Goal: Transaction & Acquisition: Purchase product/service

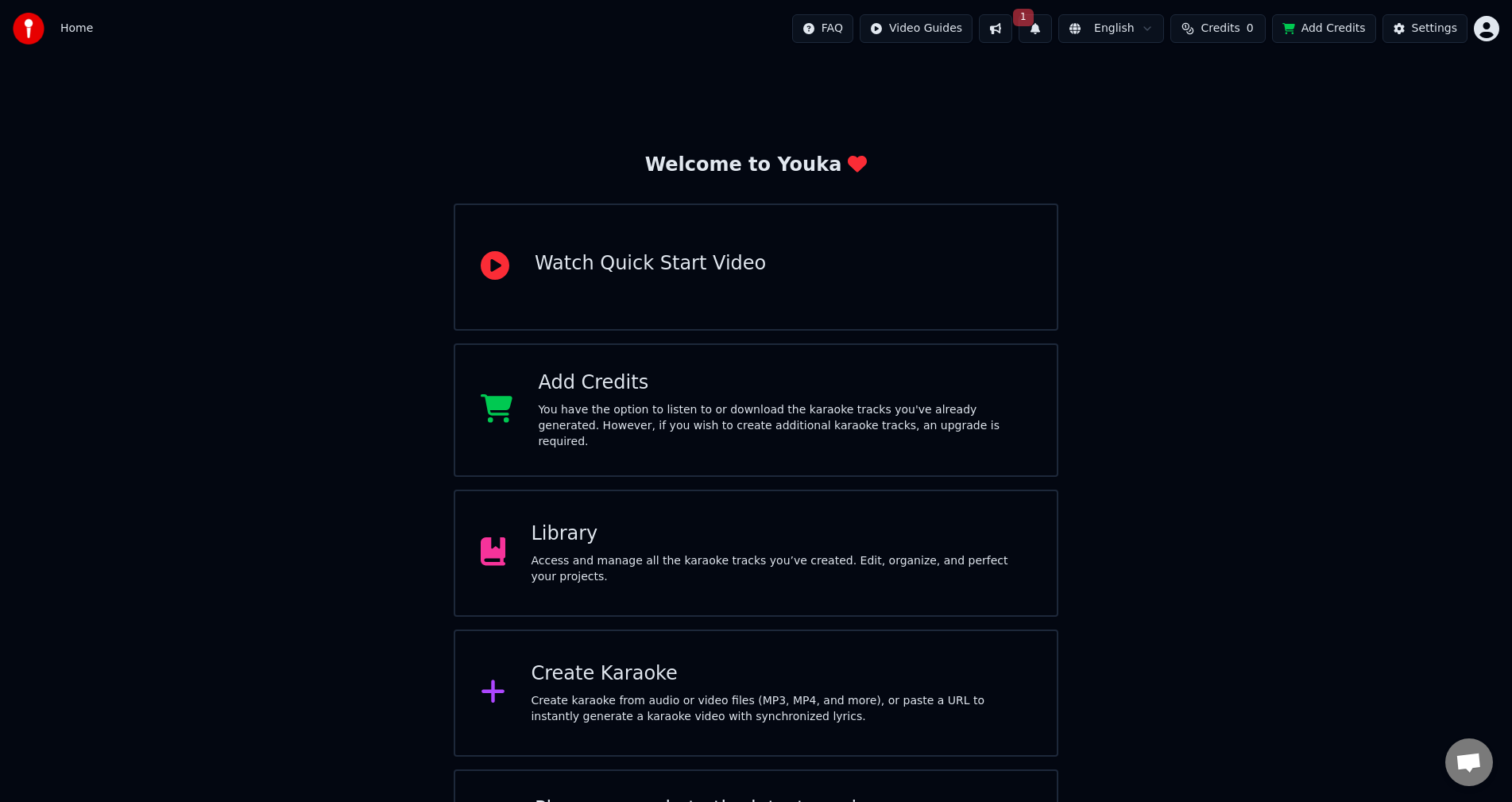
click at [711, 3] on div "Home FAQ Video Guides 1 English Credits 0 Add Credits Settings" at bounding box center [756, 29] width 1512 height 58
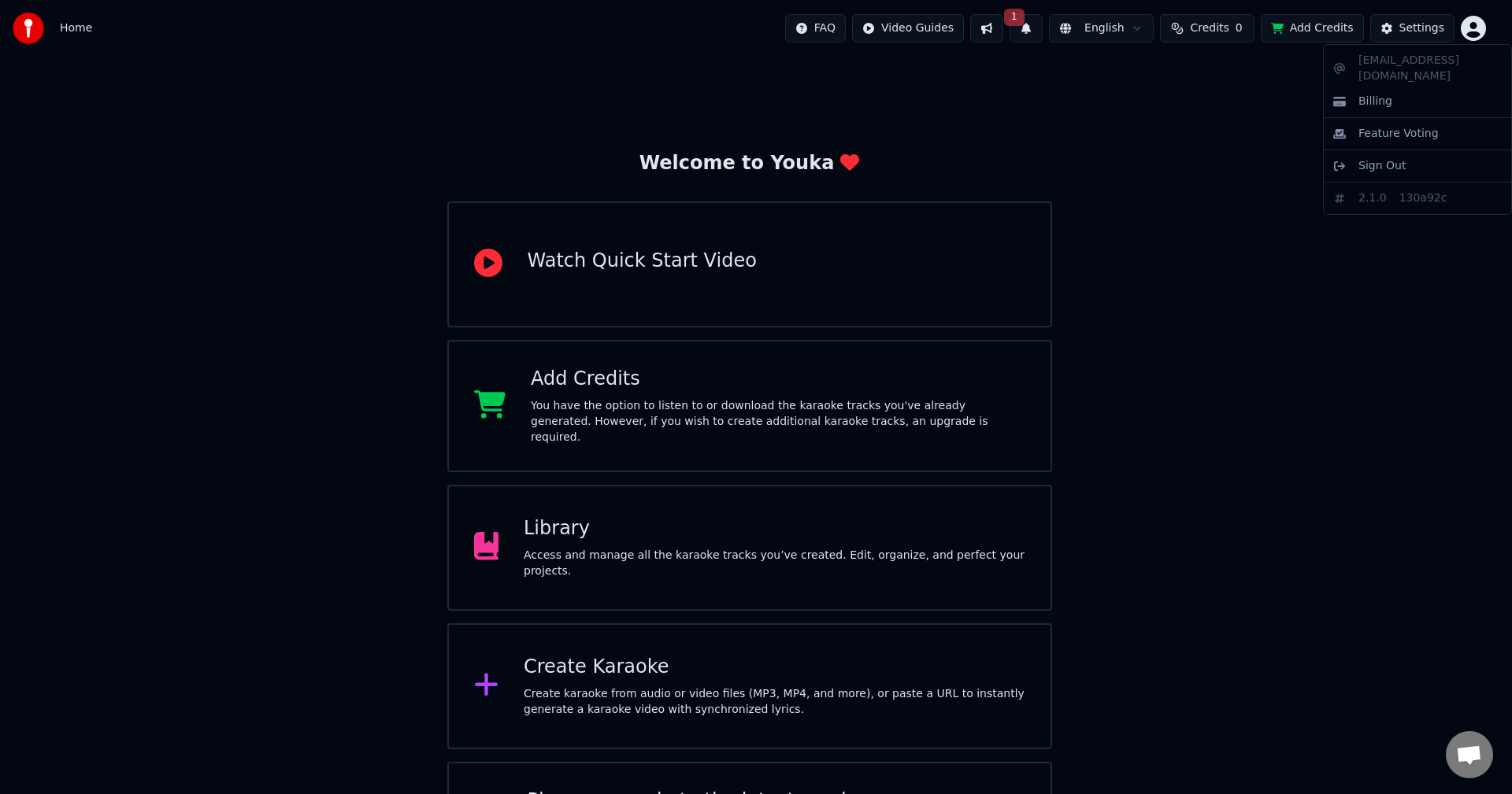
click at [1469, 29] on html "Home FAQ Video Guides 1 English Credits 0 Add Credits Settings Welcome to Youka…" at bounding box center [756, 447] width 1512 height 894
click at [1163, 353] on html "Home FAQ Video Guides 1 English Credits 0 Add Credits Settings Welcome to Youka…" at bounding box center [756, 447] width 1512 height 894
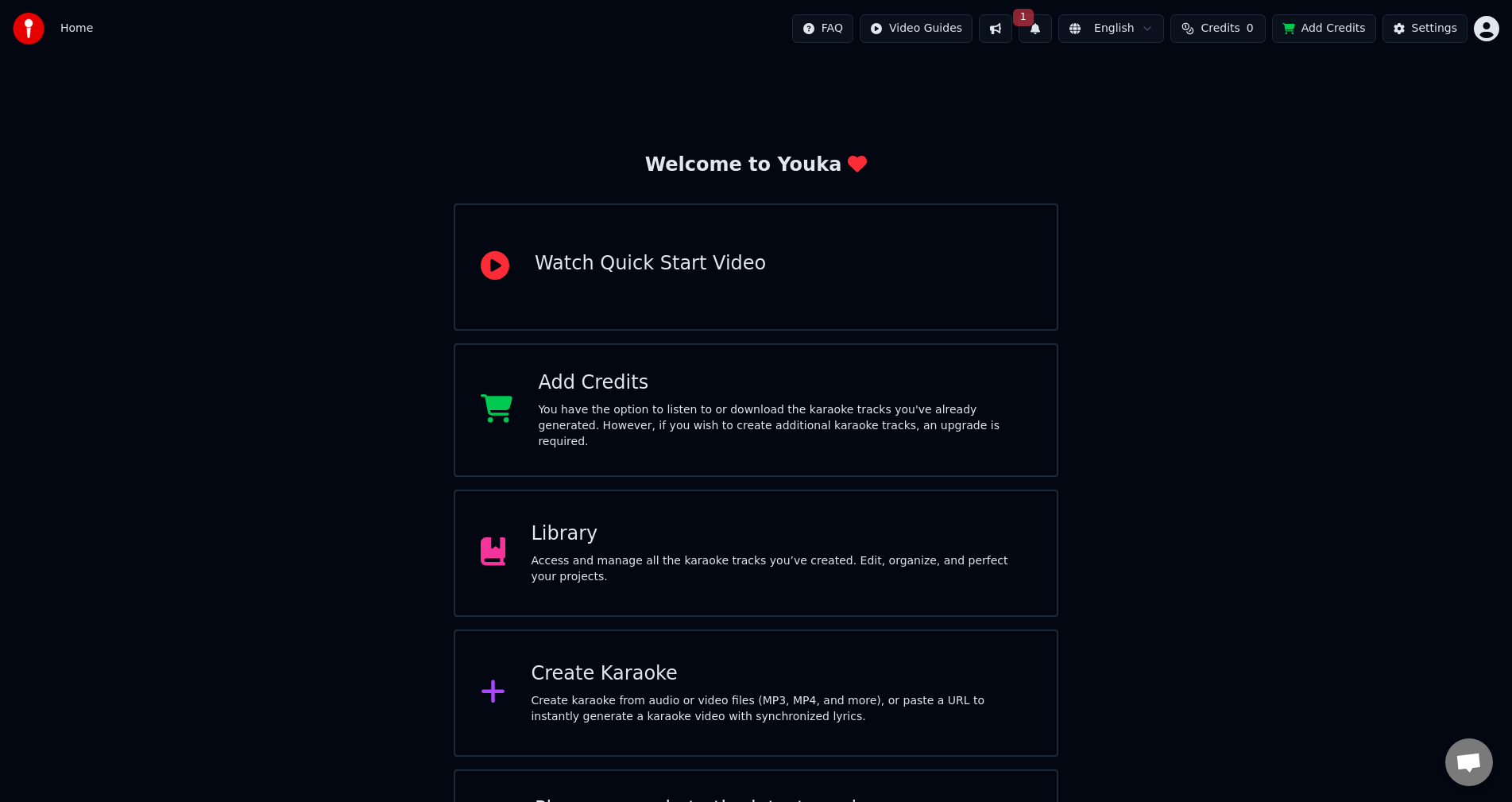
click at [1238, 29] on button "Credits 0" at bounding box center [1218, 28] width 95 height 29
click at [1311, 79] on th "Expiration (days)" at bounding box center [1273, 75] width 107 height 32
click at [1197, 114] on button "Refresh" at bounding box center [1215, 119] width 82 height 29
click at [1270, 420] on div "Welcome to Youka Watch Quick Start Video Add Credits You have the option to lis…" at bounding box center [756, 480] width 1512 height 846
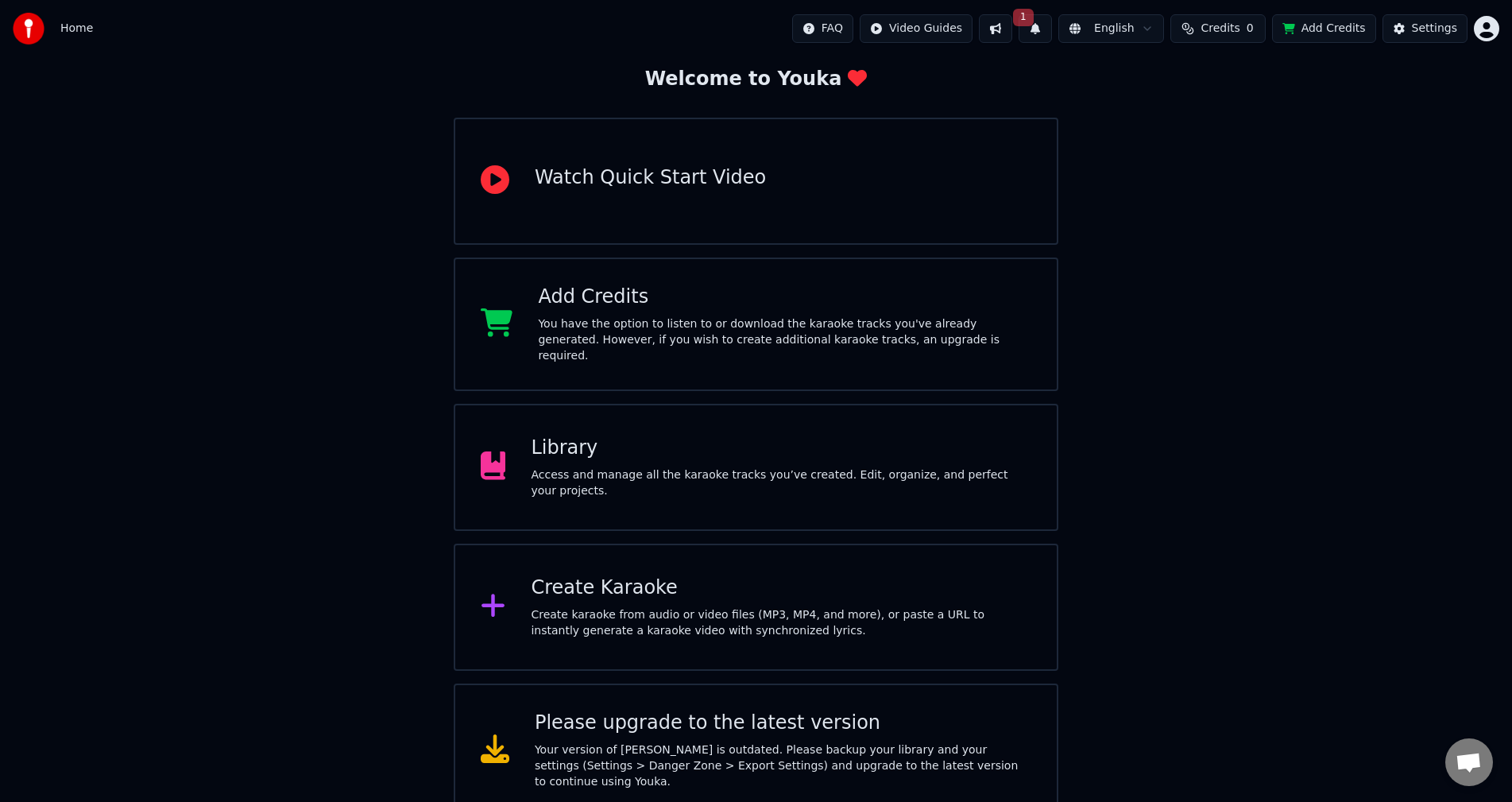
scroll to position [88, 0]
click at [675, 475] on div "Access and manage all the karaoke tracks you’ve created. Edit, organize, and pe…" at bounding box center [781, 480] width 501 height 32
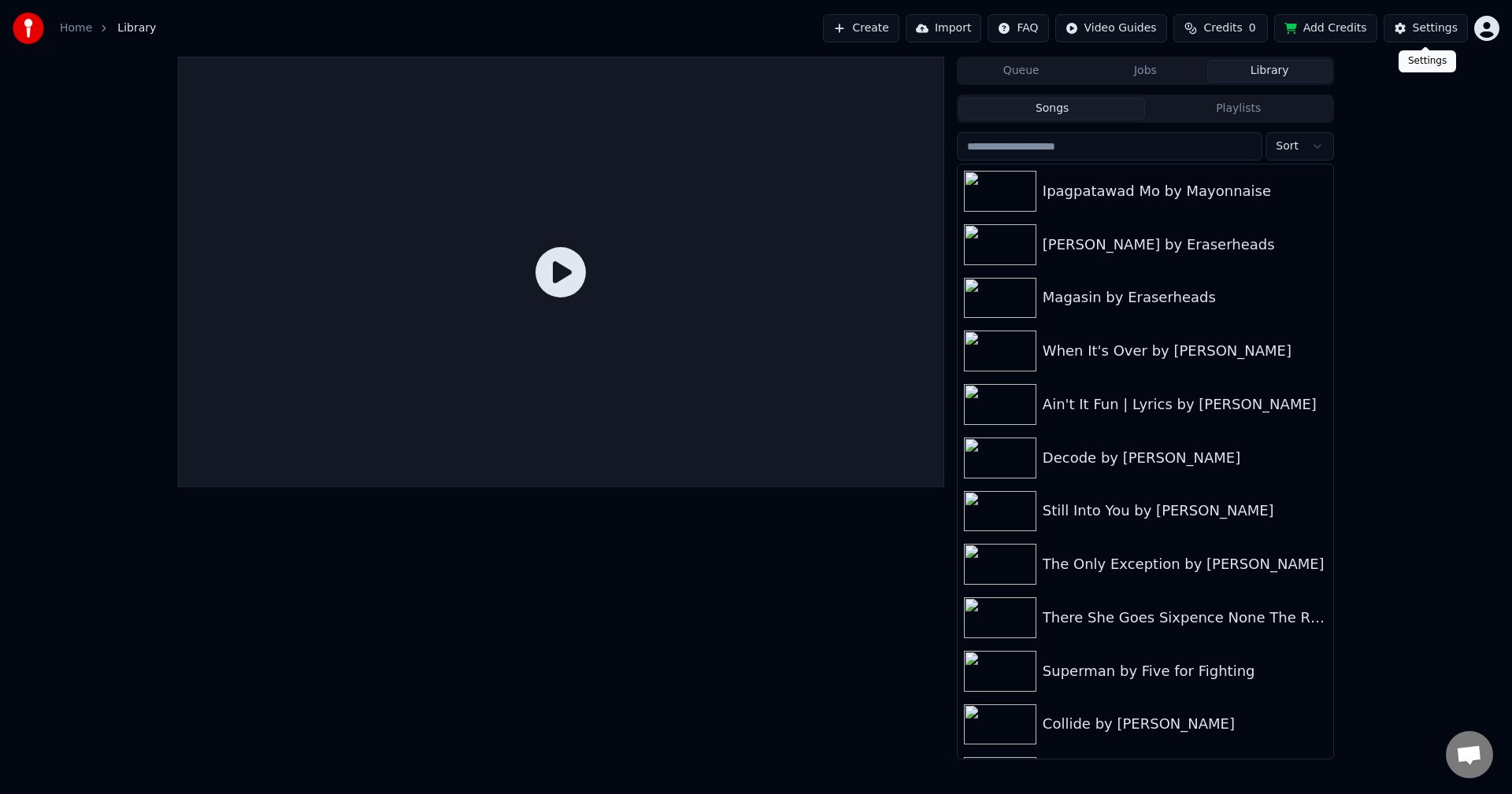
click at [1486, 30] on html "Home Library Create Import FAQ Video Guides Credits 0 Add Credits Settings Queu…" at bounding box center [756, 397] width 1512 height 794
click at [1316, 29] on html "Home Library Create Import FAQ Video Guides Credits 0 Add Credits Settings Queu…" at bounding box center [756, 397] width 1512 height 794
click at [1316, 29] on button "Add Credits" at bounding box center [1325, 28] width 103 height 29
click at [762, 607] on div at bounding box center [560, 408] width 766 height 703
